Goal: Find contact information: Find contact information

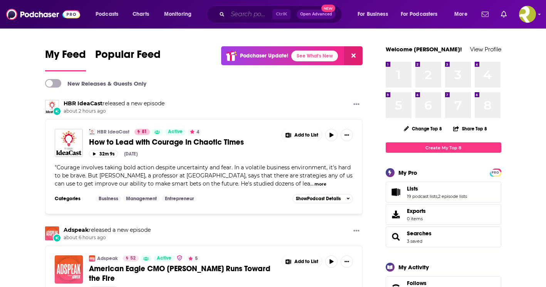
click at [253, 16] on input "Search podcasts, credits, & more..." at bounding box center [250, 14] width 45 height 12
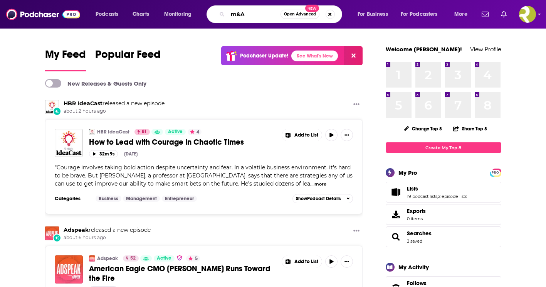
type input "m&A"
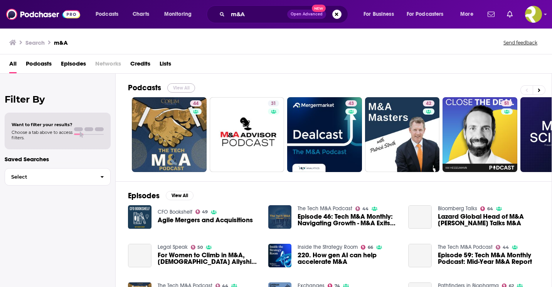
click at [179, 84] on button "View All" at bounding box center [181, 87] width 28 height 9
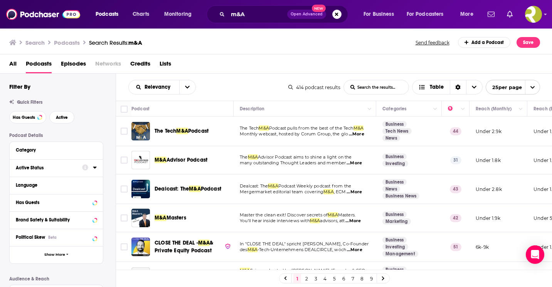
click at [35, 167] on div "Active Status" at bounding box center [46, 167] width 61 height 5
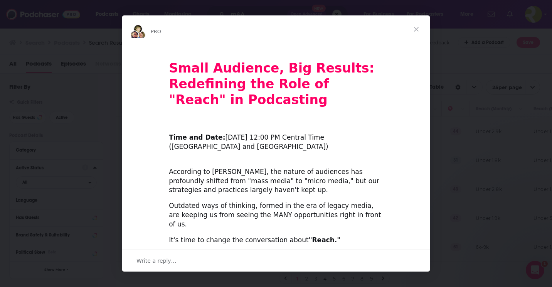
click at [418, 26] on span "Close" at bounding box center [416, 29] width 28 height 28
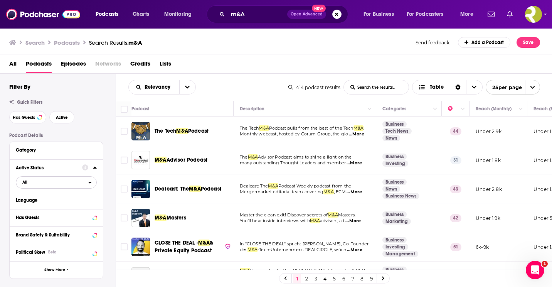
click at [87, 181] on span "All" at bounding box center [52, 182] width 72 height 10
click at [39, 210] on div "Active 144" at bounding box center [59, 207] width 86 height 13
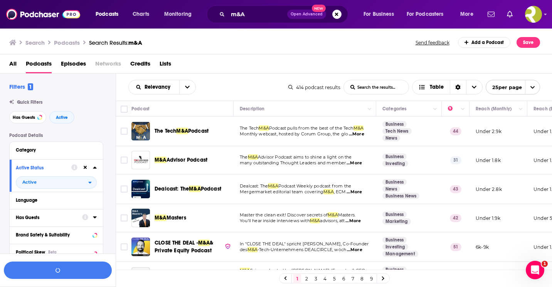
click at [95, 215] on icon at bounding box center [95, 217] width 4 height 6
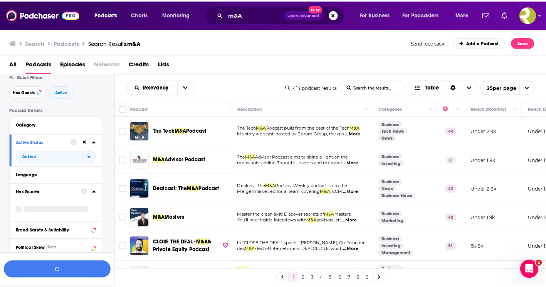
scroll to position [39, 0]
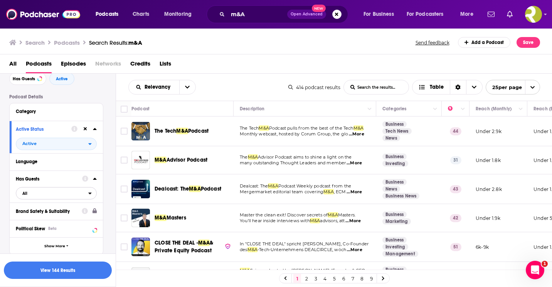
click at [89, 193] on icon "open menu" at bounding box center [89, 192] width 3 height 5
click at [45, 215] on div "Has guests 179" at bounding box center [59, 218] width 86 height 13
click at [66, 272] on button "View 100 Results" at bounding box center [58, 269] width 108 height 17
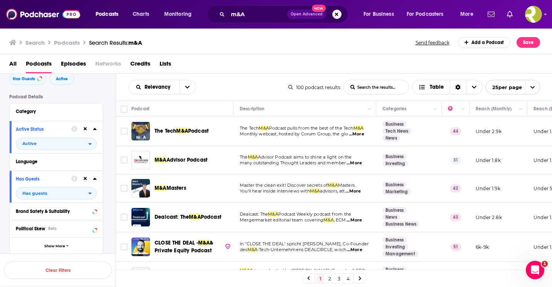
click at [357, 161] on span "...More" at bounding box center [353, 163] width 15 height 6
drag, startPoint x: 382, startPoint y: 117, endPoint x: 412, endPoint y: 131, distance: 32.9
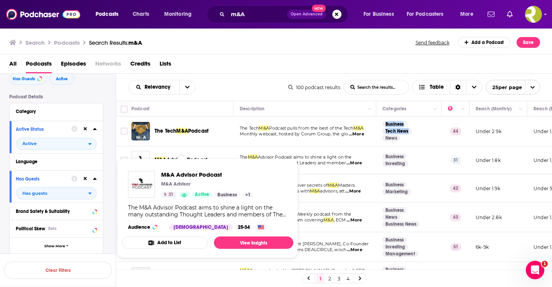
click at [196, 161] on div "Podcasts Charts Monitoring m&A Open Advanced New For Business For Podcasters Mo…" at bounding box center [276, 143] width 552 height 287
click at [240, 243] on link "View Insights" at bounding box center [253, 242] width 79 height 12
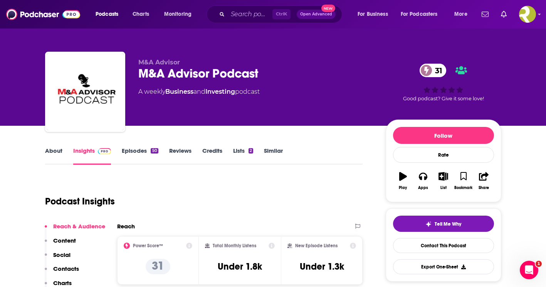
click at [55, 151] on link "About" at bounding box center [53, 156] width 17 height 18
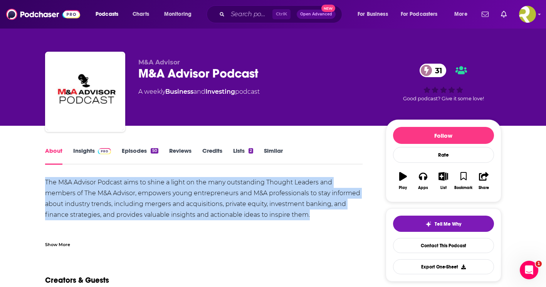
drag, startPoint x: 311, startPoint y: 213, endPoint x: 46, endPoint y: 185, distance: 265.9
click at [46, 185] on div "The M&A Advisor Podcast aims to shine a light on the many outstanding Thought L…" at bounding box center [204, 225] width 318 height 97
copy div "The M&A Advisor Podcast aims to shine a light on the many outstanding Thought L…"
click at [416, 244] on link "Contact This Podcast" at bounding box center [443, 245] width 101 height 15
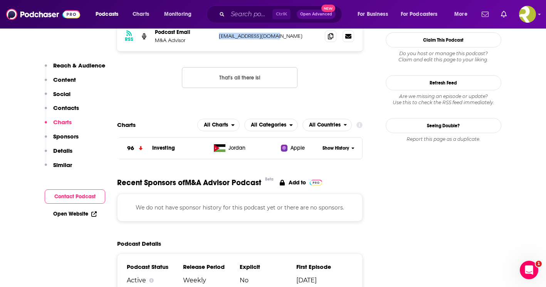
drag, startPoint x: 280, startPoint y: 37, endPoint x: 220, endPoint y: 37, distance: 60.5
click at [220, 37] on p "[EMAIL_ADDRESS][DOMAIN_NAME]" at bounding box center [269, 36] width 100 height 7
copy p "[EMAIL_ADDRESS][DOMAIN_NAME]"
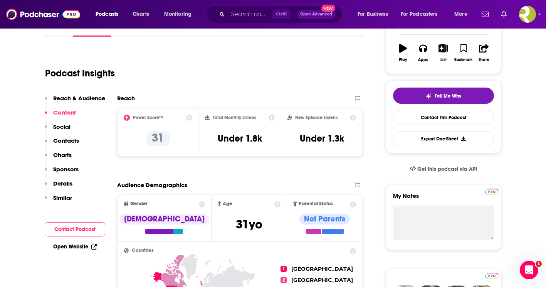
scroll to position [123, 0]
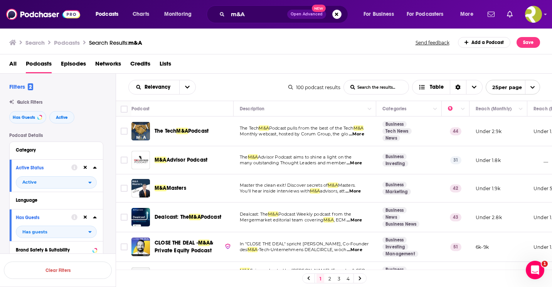
click at [357, 190] on span "...More" at bounding box center [352, 191] width 15 height 6
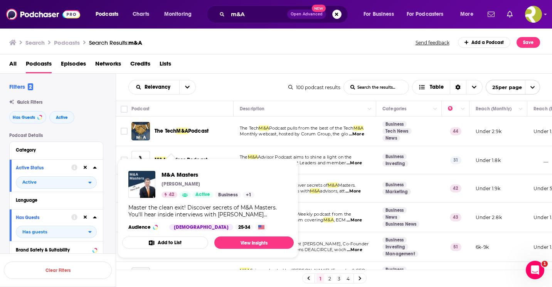
click at [172, 187] on div "M&A Masters [PERSON_NAME] 42 Active Business + 1" at bounding box center [207, 184] width 93 height 27
click at [180, 178] on div "M&A Masters [PERSON_NAME] 42 Active Business + 1" at bounding box center [207, 184] width 93 height 27
click at [245, 237] on link "View Insights" at bounding box center [253, 242] width 79 height 12
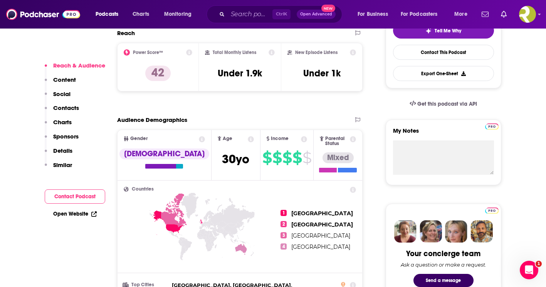
scroll to position [193, 0]
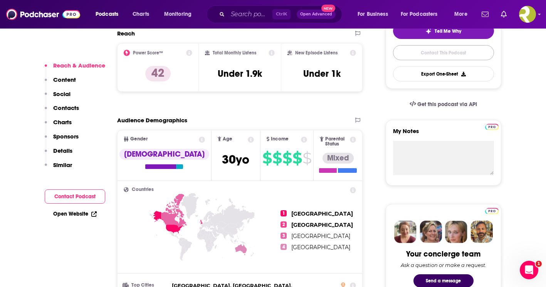
drag, startPoint x: 463, startPoint y: 53, endPoint x: 388, endPoint y: 80, distance: 79.5
click at [463, 52] on link "Contact This Podcast" at bounding box center [443, 52] width 101 height 15
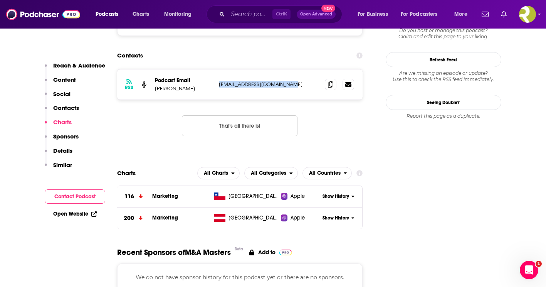
drag, startPoint x: 267, startPoint y: 39, endPoint x: 218, endPoint y: 38, distance: 48.6
click at [218, 69] on div "RSS Podcast Email [PERSON_NAME] [EMAIL_ADDRESS][DOMAIN_NAME] [EMAIL_ADDRESS][DO…" at bounding box center [240, 84] width 246 height 30
copy p "[EMAIL_ADDRESS][DOMAIN_NAME]"
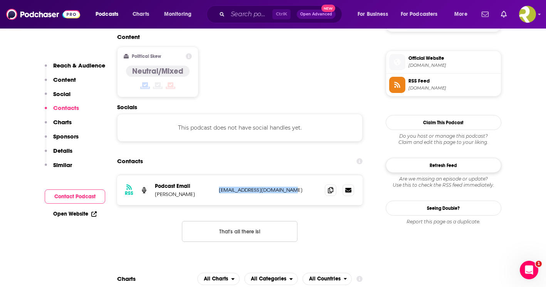
scroll to position [564, 0]
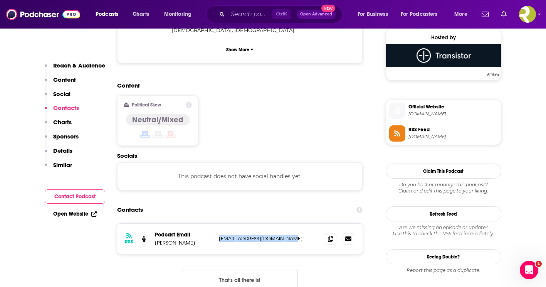
click at [434, 108] on span "Official Website" at bounding box center [452, 106] width 89 height 7
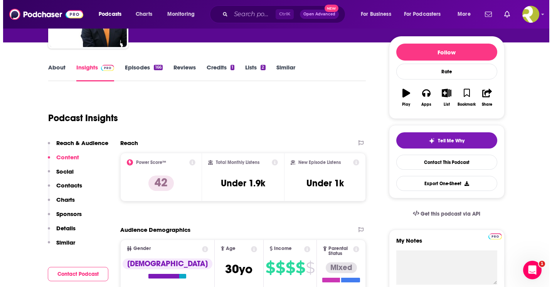
scroll to position [0, 0]
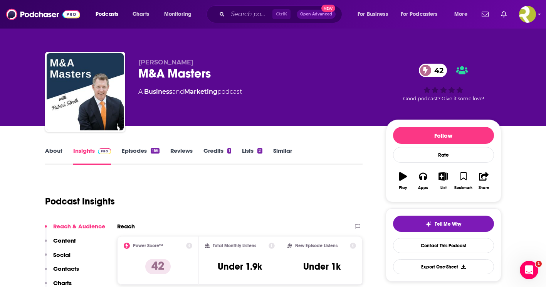
click at [59, 151] on link "About" at bounding box center [53, 156] width 17 height 18
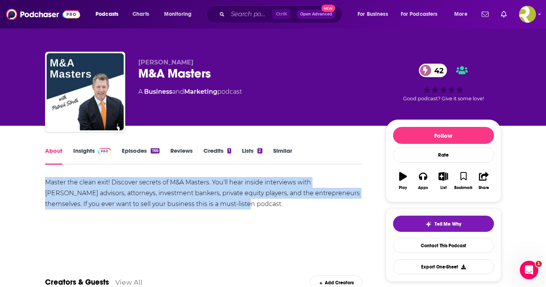
drag, startPoint x: 213, startPoint y: 202, endPoint x: 46, endPoint y: 181, distance: 169.0
click at [46, 181] on div "Master the clean exit! Discover secrets of M&A Masters. You'll hear inside inte…" at bounding box center [204, 193] width 318 height 32
copy div "Master the clean exit! Discover secrets of M&A Masters. You'll hear inside inte…"
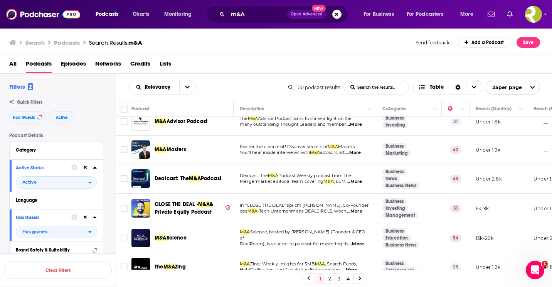
scroll to position [77, 0]
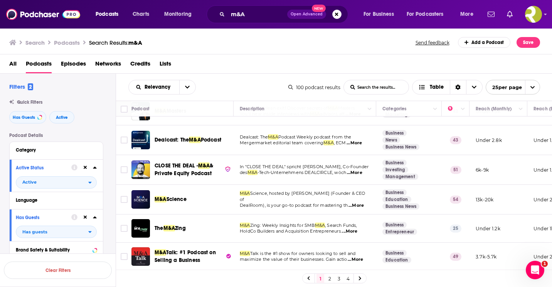
click at [365, 202] on p "DealRoom), is your go-to podcast for mastering th ...More" at bounding box center [305, 205] width 130 height 6
click at [362, 203] on span "...More" at bounding box center [355, 205] width 15 height 6
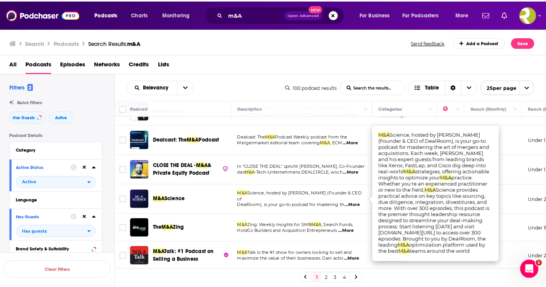
scroll to position [116, 0]
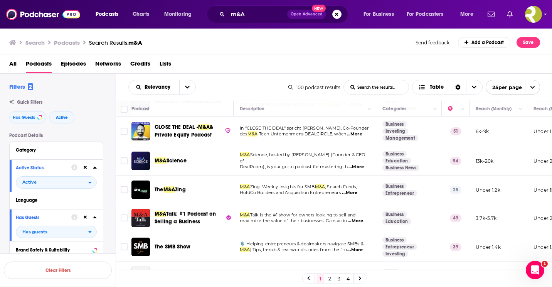
click at [339, 219] on span "maximize the value of their businesses. Gain actio" at bounding box center [294, 220] width 108 height 5
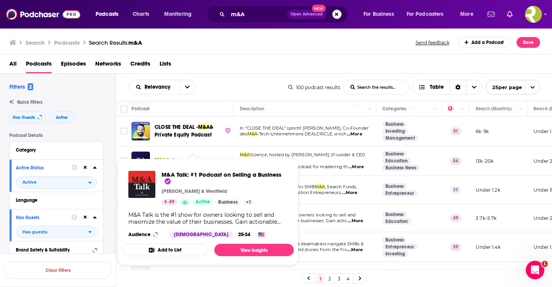
click at [190, 215] on div "M&A Talk is the #1 show for owners looking to sell and maximize the value of th…" at bounding box center [207, 218] width 159 height 14
click at [227, 173] on span "M&A Talk: #1 Podcast on Selling a Business" at bounding box center [221, 178] width 120 height 15
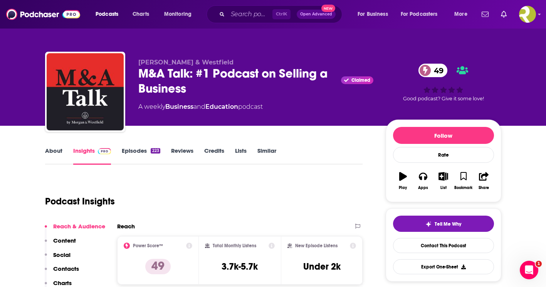
click at [53, 146] on div "About Insights Episodes 223 Reviews Credits Lists Similar" at bounding box center [204, 155] width 318 height 19
click at [59, 151] on link "About" at bounding box center [53, 156] width 17 height 18
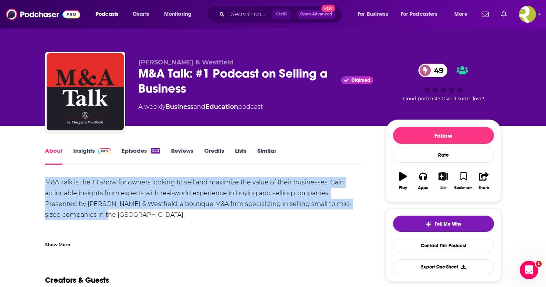
drag, startPoint x: 62, startPoint y: 215, endPoint x: 34, endPoint y: 180, distance: 44.4
copy div "M&A Talk is the #1 show for owners looking to sell and maximize the value of th…"
click at [440, 245] on link "Contact This Podcast" at bounding box center [443, 245] width 101 height 15
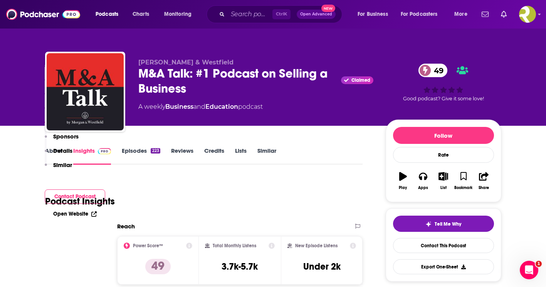
scroll to position [742, 0]
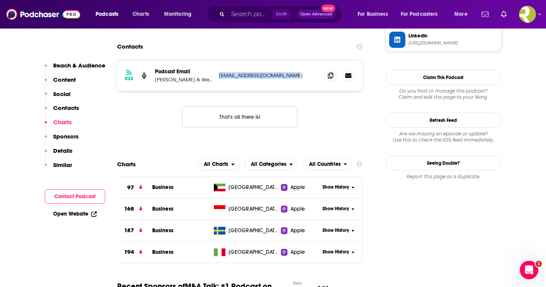
drag, startPoint x: 294, startPoint y: 36, endPoint x: 217, endPoint y: 36, distance: 77.1
click at [217, 61] on div "RSS Podcast Email [PERSON_NAME] & Westfield [EMAIL_ADDRESS][DOMAIN_NAME] [EMAIL…" at bounding box center [240, 76] width 246 height 30
copy p "[EMAIL_ADDRESS][DOMAIN_NAME]"
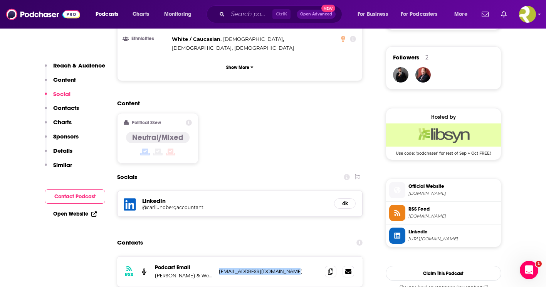
scroll to position [588, 0]
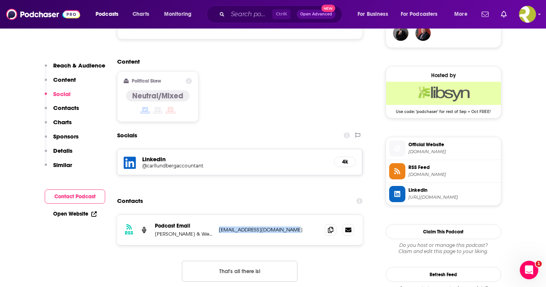
click at [436, 151] on span "[DOMAIN_NAME]" at bounding box center [452, 152] width 89 height 6
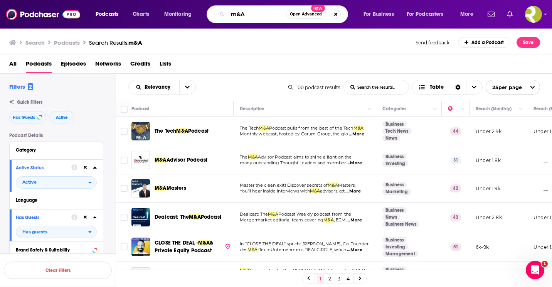
drag, startPoint x: 249, startPoint y: 13, endPoint x: 183, endPoint y: 5, distance: 65.6
click at [183, 5] on div "Podcasts Charts Monitoring m&A Open Advanced New For Business For Podcasters Mo…" at bounding box center [276, 14] width 552 height 29
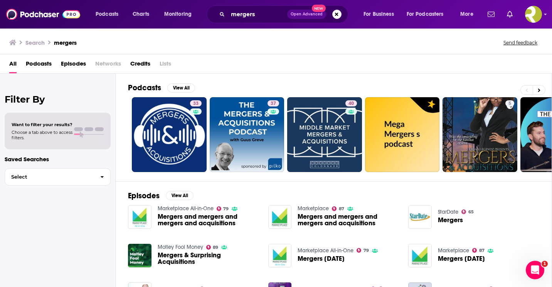
click at [47, 66] on span "Podcasts" at bounding box center [39, 65] width 26 height 16
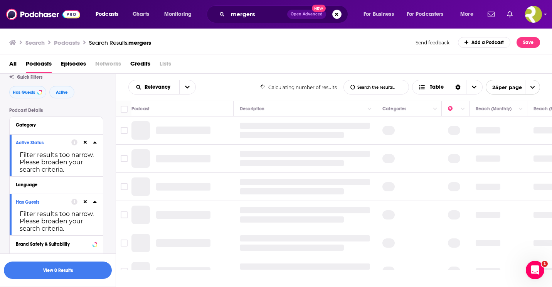
scroll to position [39, 0]
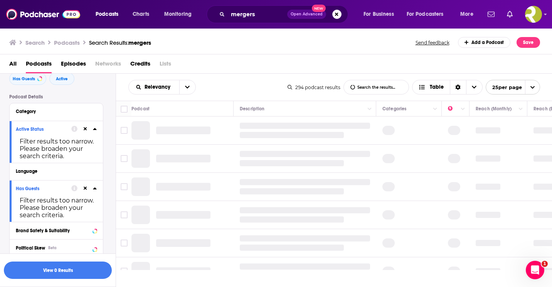
click at [64, 136] on div "Active Status Filter results too narrow. Please broaden your search criteria." at bounding box center [56, 142] width 93 height 42
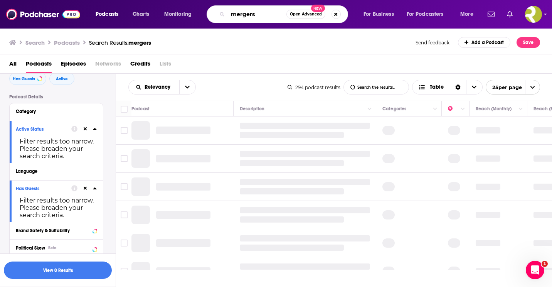
click at [261, 15] on input "mergers" at bounding box center [257, 14] width 59 height 12
click at [262, 14] on input "mergers" at bounding box center [257, 14] width 59 height 12
type input "merger"
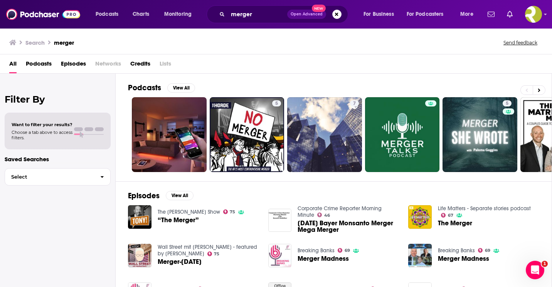
click at [42, 66] on span "Podcasts" at bounding box center [39, 65] width 26 height 16
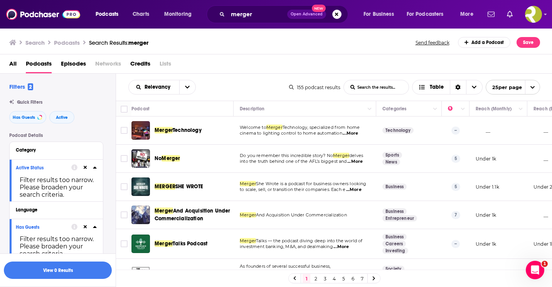
scroll to position [39, 0]
